Goal: Task Accomplishment & Management: Use online tool/utility

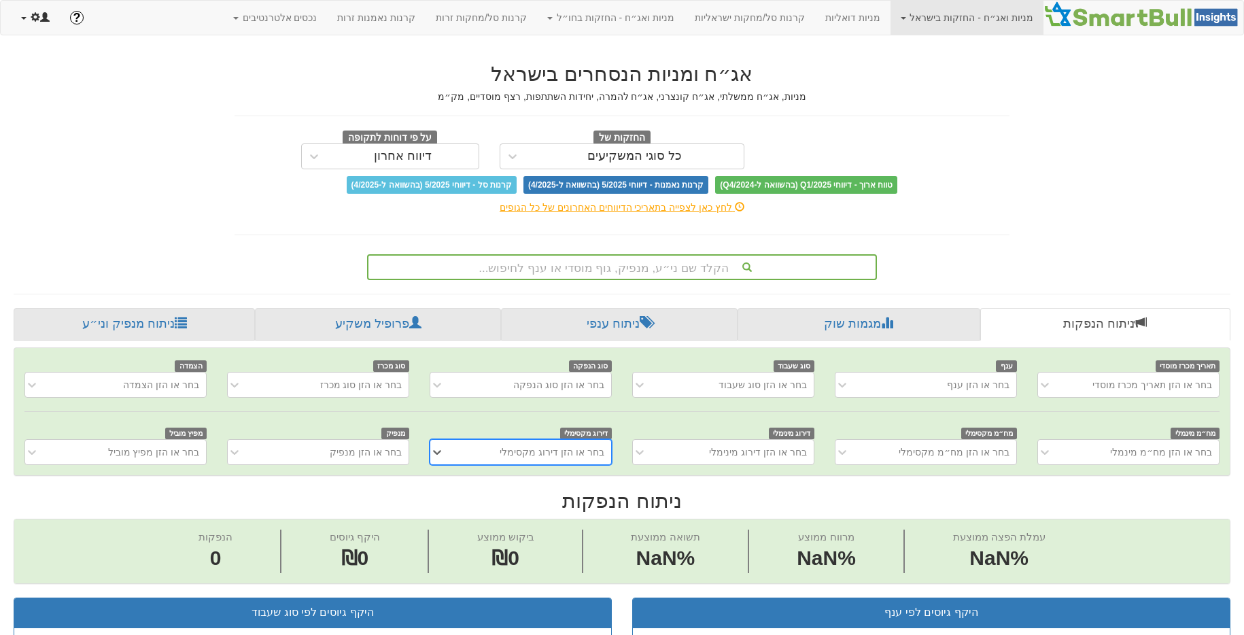
scroll to position [0, 10]
click at [37, 27] on link at bounding box center [35, 18] width 49 height 34
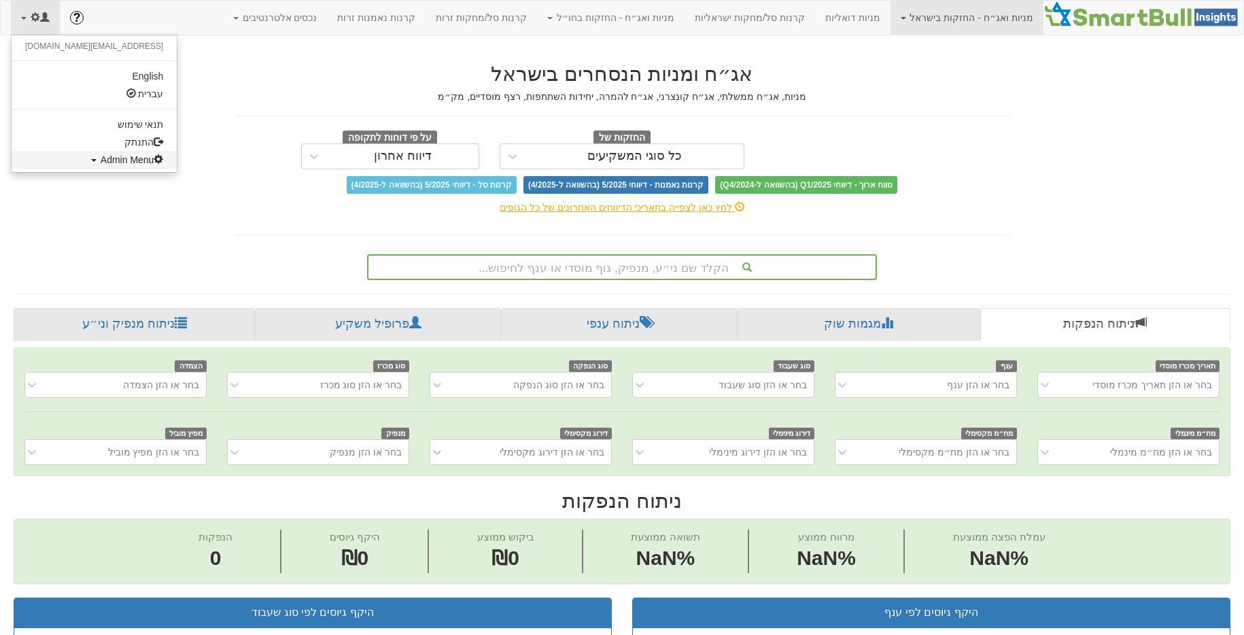
click at [101, 163] on span "Admin Menu" at bounding box center [132, 159] width 63 height 11
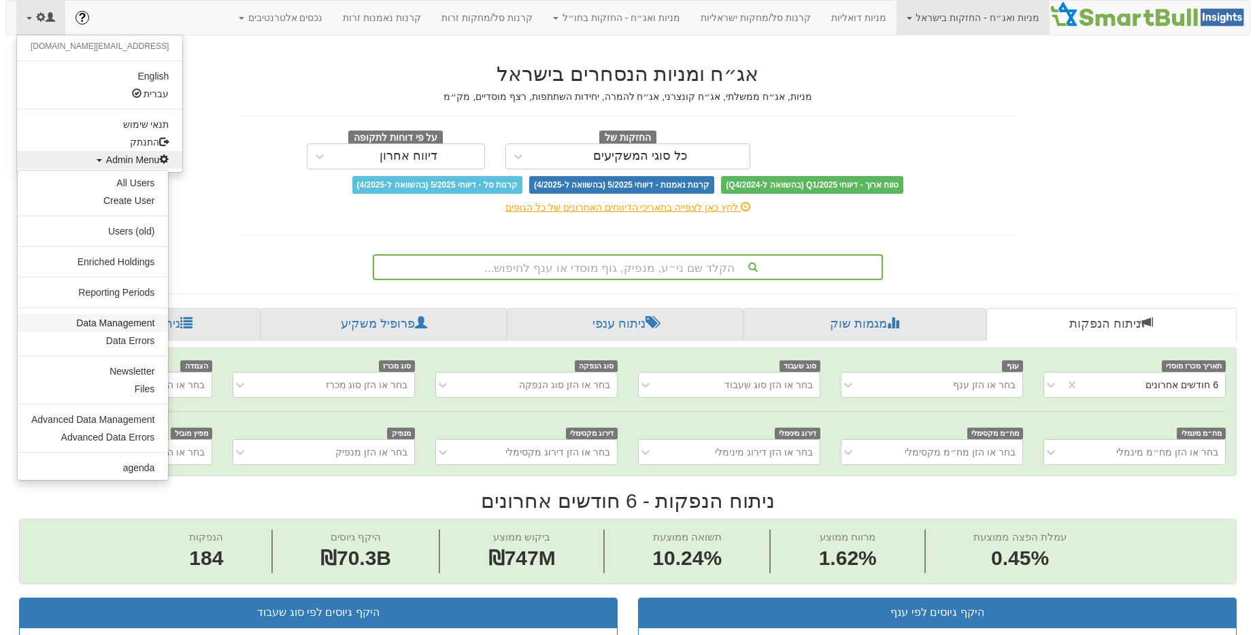
scroll to position [0, 0]
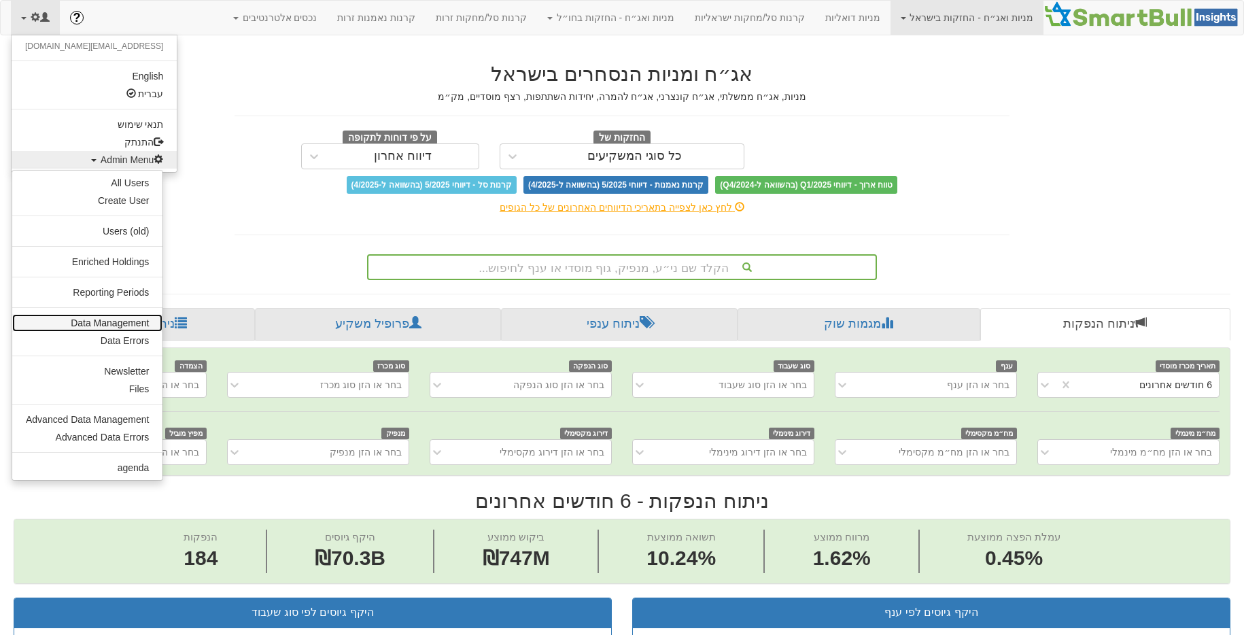
click at [84, 321] on link "Data Management" at bounding box center [87, 323] width 150 height 18
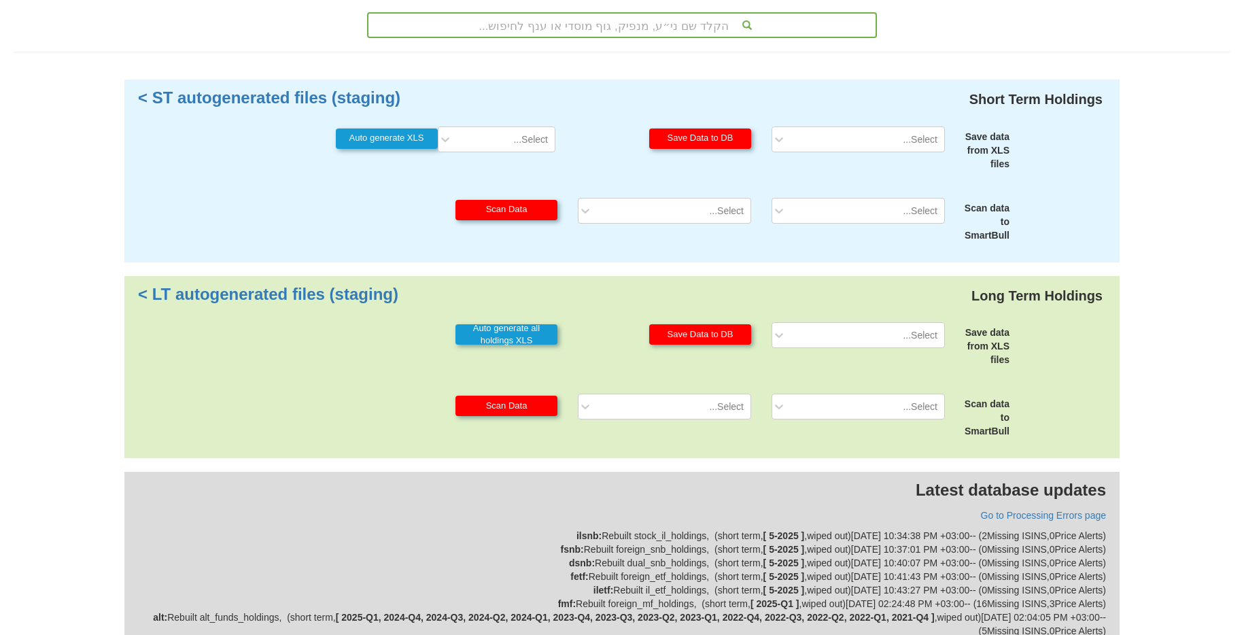
scroll to position [304, 0]
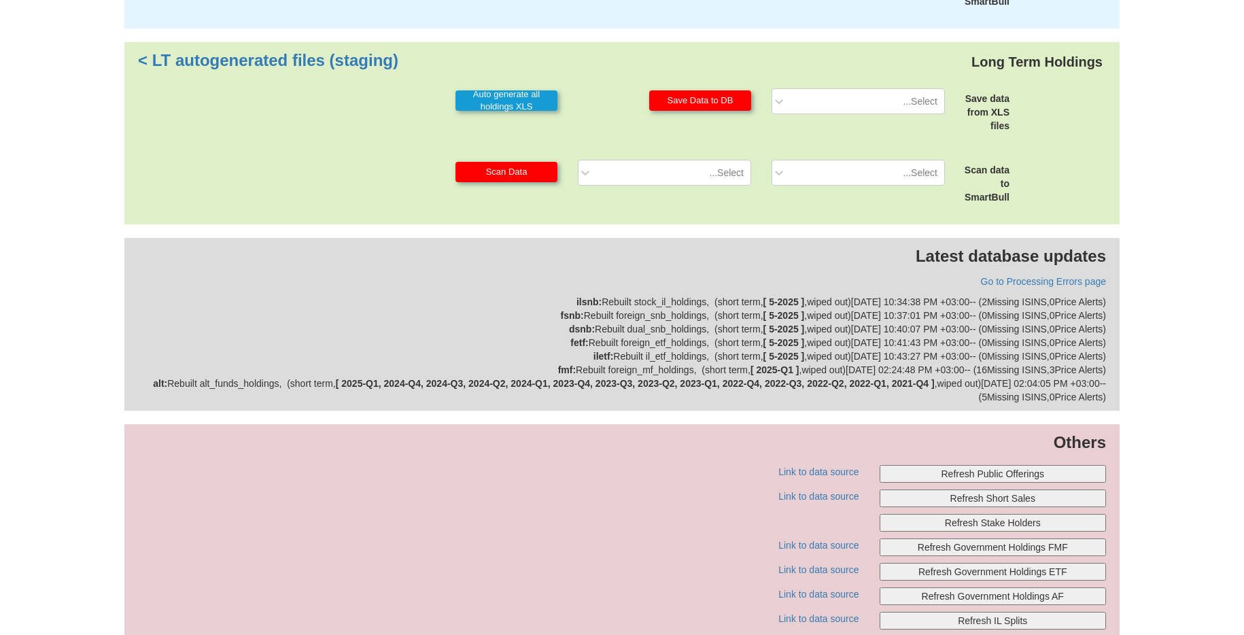
click at [992, 472] on button "Refresh Public Offerings" at bounding box center [993, 474] width 227 height 18
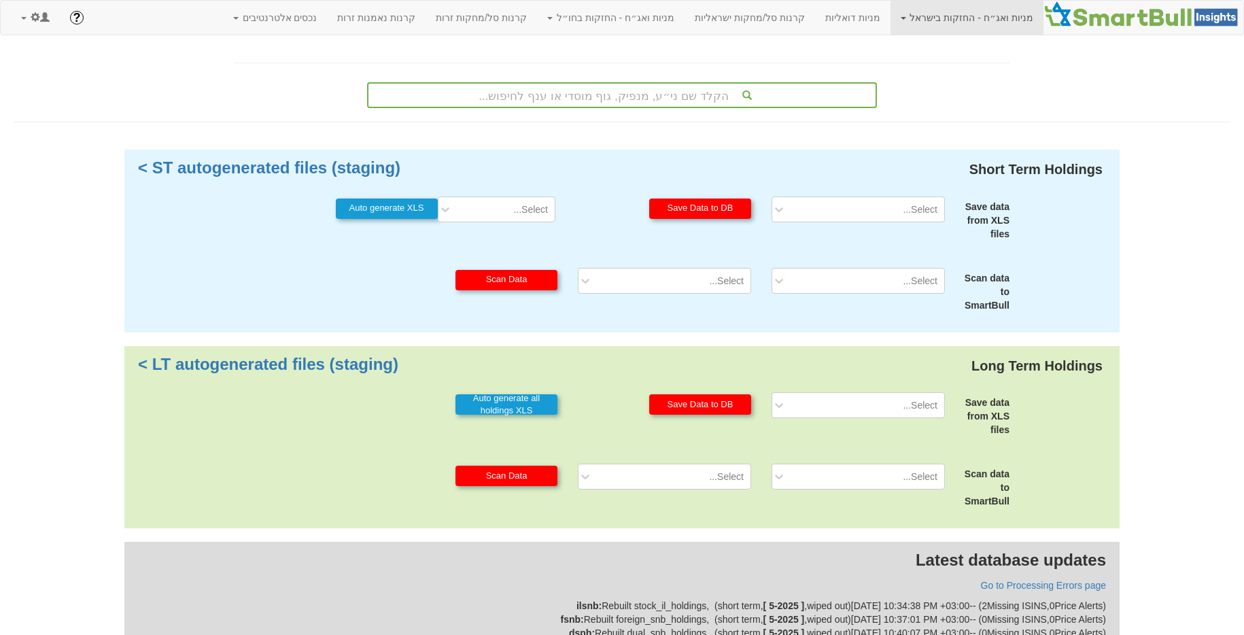
scroll to position [267, 0]
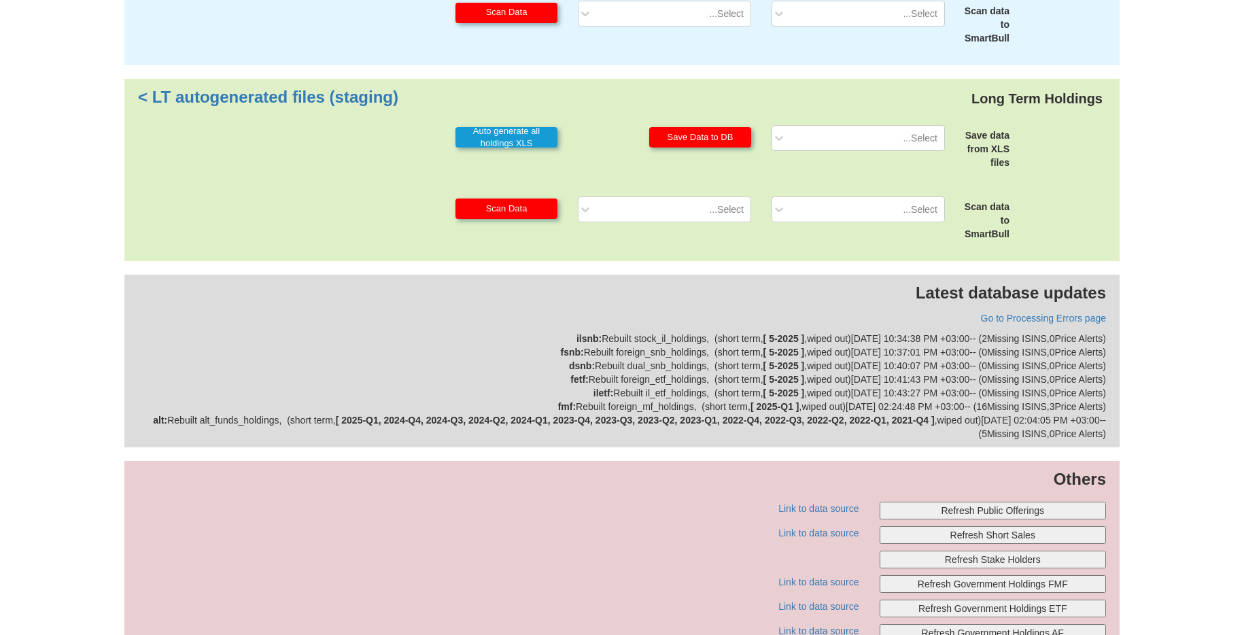
click at [942, 506] on button "Refresh Public Offerings" at bounding box center [993, 511] width 227 height 18
